Goal: Task Accomplishment & Management: Complete application form

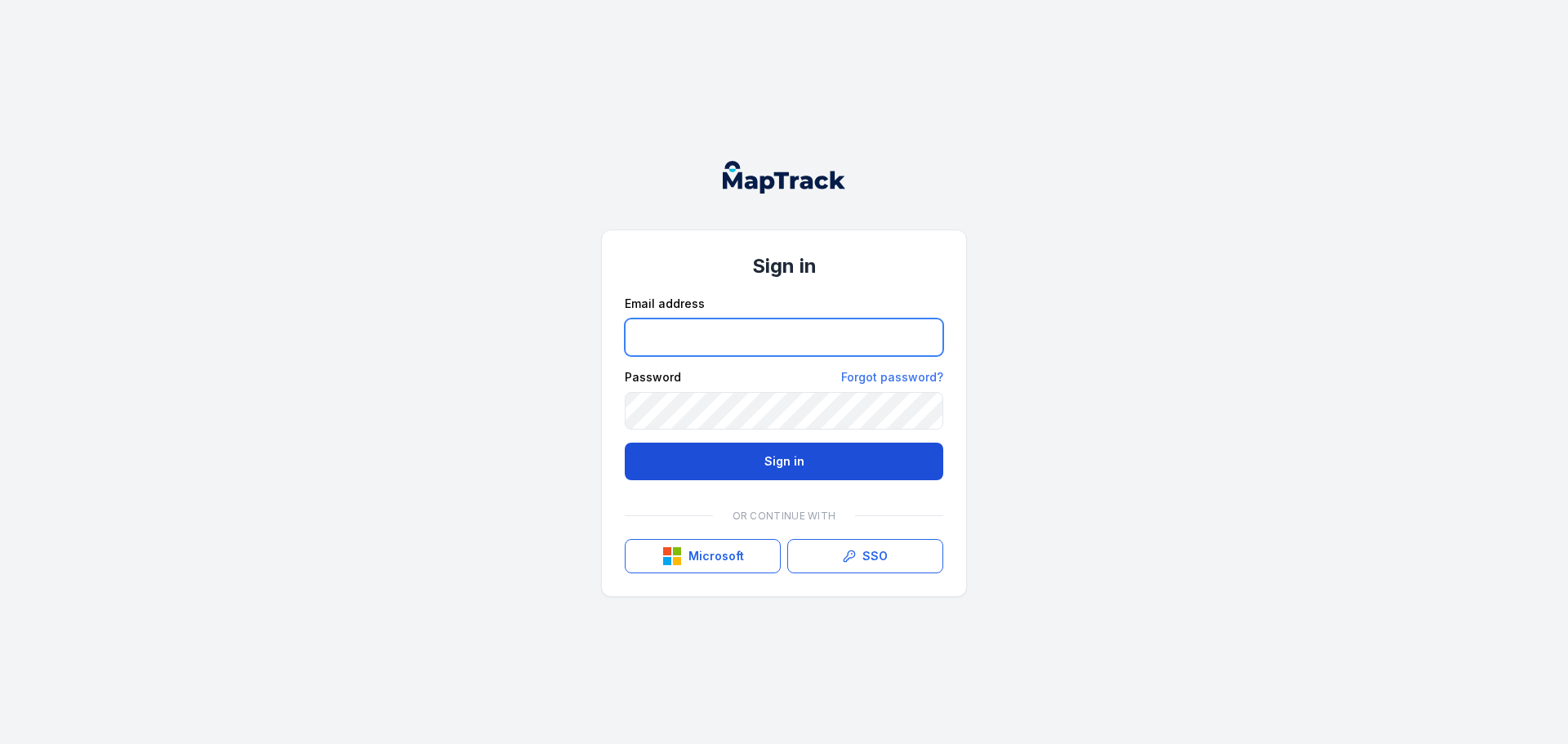
type input "**********"
click at [782, 458] on button "Sign in" at bounding box center [784, 461] width 319 height 37
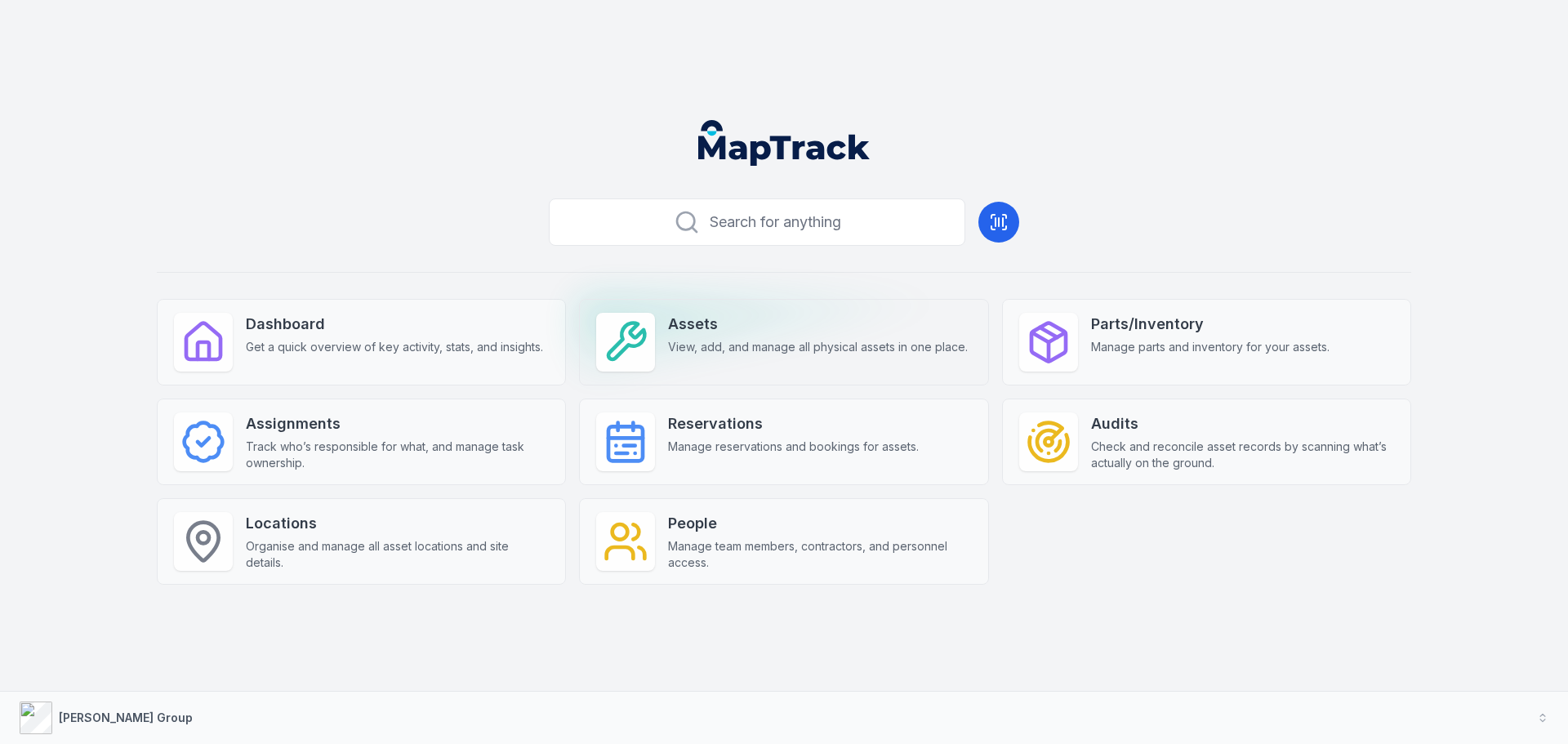
click at [764, 362] on div "Assets View, add, and manage all physical assets in one place." at bounding box center [784, 341] width 409 height 87
